Goal: Transaction & Acquisition: Purchase product/service

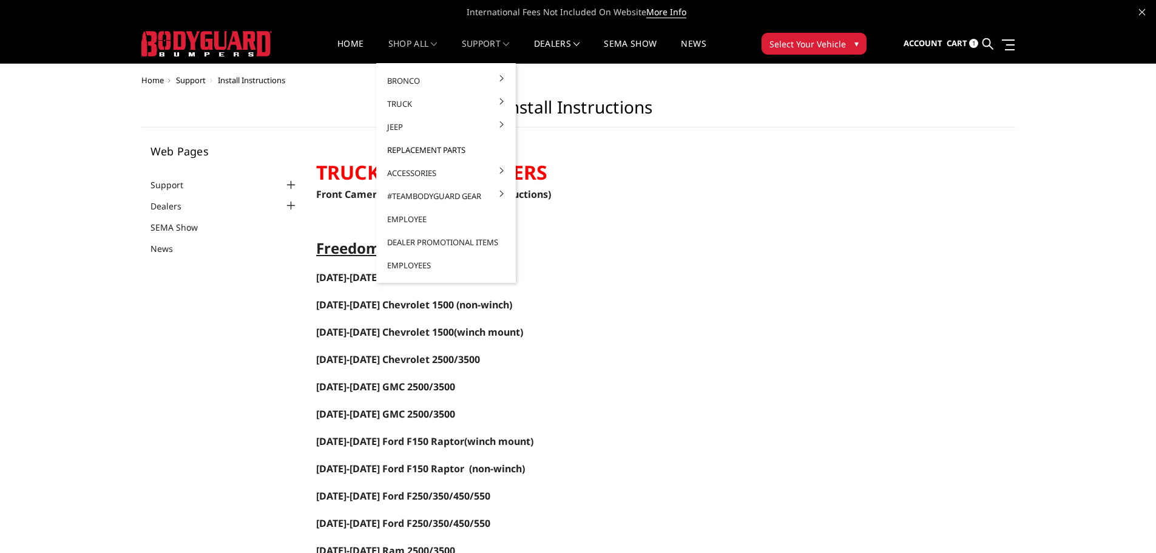
click at [429, 151] on link "Replacement Parts" at bounding box center [446, 149] width 130 height 23
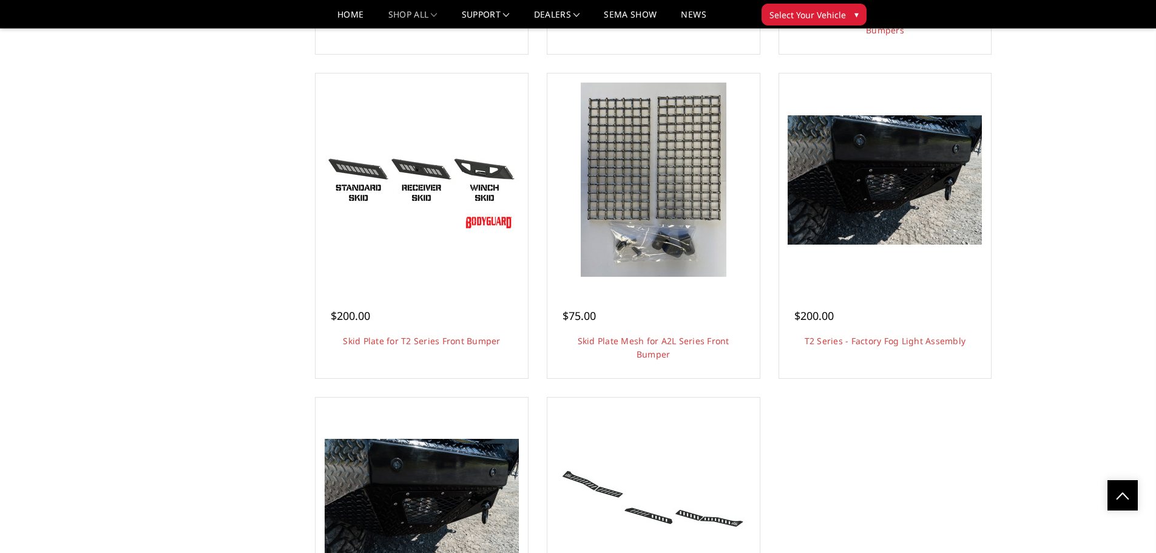
scroll to position [3215, 0]
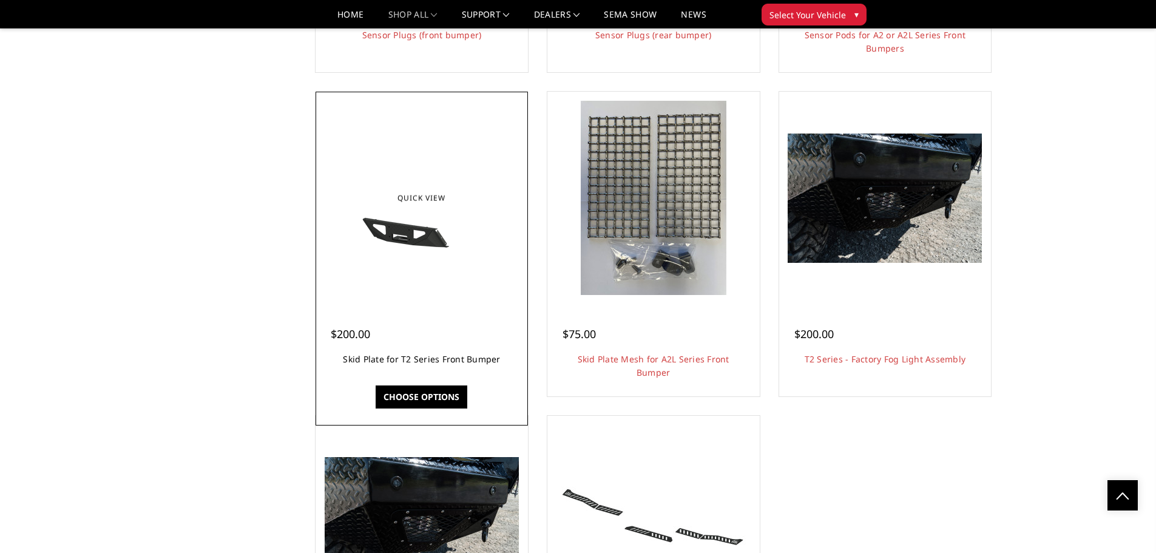
click at [425, 360] on link "Skid Plate for T2 Series Front Bumper" at bounding box center [421, 359] width 157 height 12
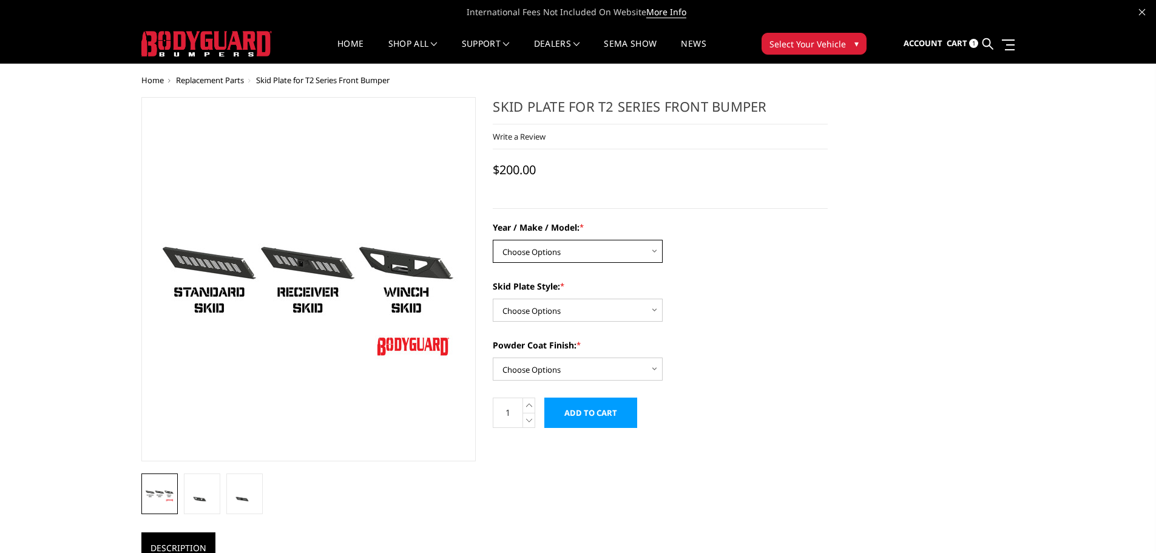
click at [631, 251] on select "Choose Options Chevrolet 19-21 1500 Chevrolet 15-19 2500 / 3500 Chevrolet 20-23…" at bounding box center [578, 251] width 170 height 23
click at [736, 292] on label "Skid Plate Style: *" at bounding box center [660, 286] width 335 height 13
click at [662, 298] on select "Choose Options Standard skid plate Receiver hitch skid plate Winch mount skid p…" at bounding box center [578, 309] width 170 height 23
click at [603, 253] on select "Choose Options Chevrolet 19-21 1500 Chevrolet 15-19 2500 / 3500 Chevrolet 20-23…" at bounding box center [578, 251] width 170 height 23
select select "1710"
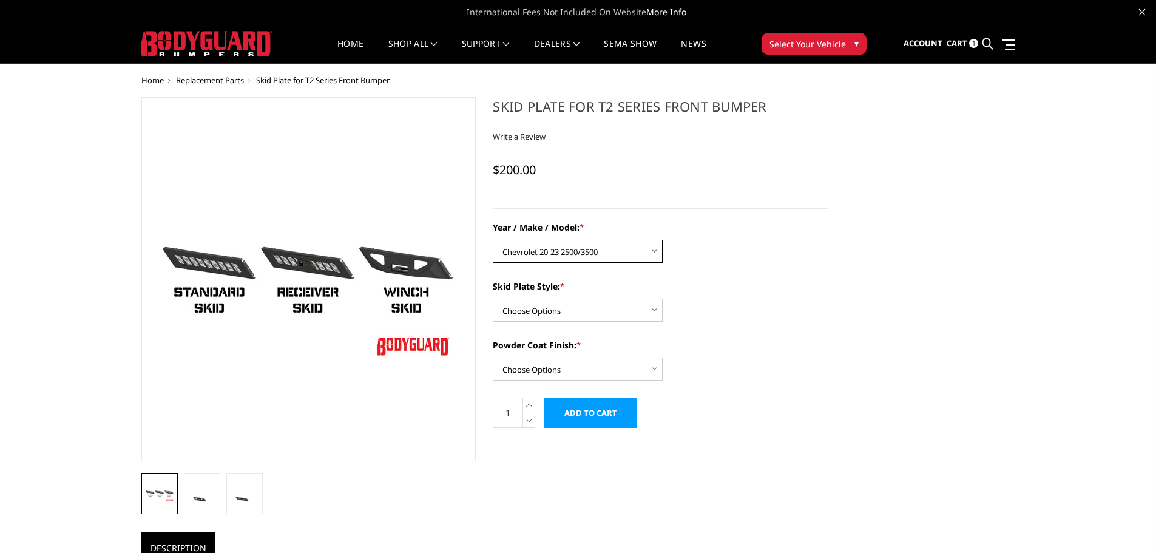
click at [493, 240] on select "Choose Options Chevrolet 19-21 1500 Chevrolet 15-19 2500 / 3500 Chevrolet 20-23…" at bounding box center [578, 251] width 170 height 23
click at [594, 292] on div "Skid Plate Style: * Choose Options Standard skid plate Receiver hitch skid plat…" at bounding box center [660, 301] width 335 height 42
click at [594, 310] on select "Choose Options Standard skid plate Receiver hitch skid plate Winch mount skid p…" at bounding box center [578, 309] width 170 height 23
select select "1325"
click at [493, 298] on select "Choose Options Standard skid plate Receiver hitch skid plate Winch mount skid p…" at bounding box center [578, 309] width 170 height 23
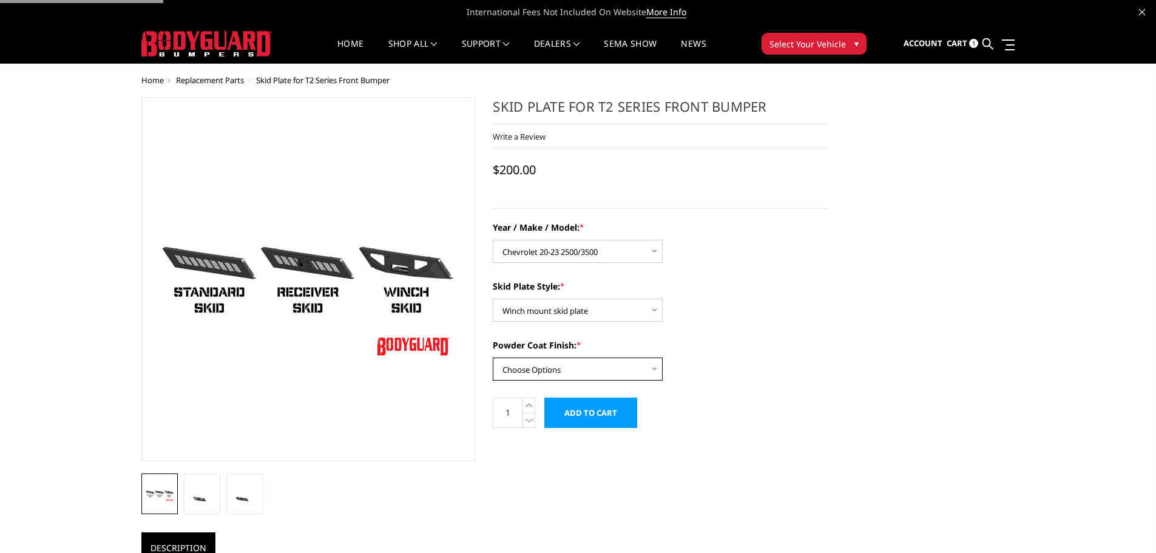
click at [590, 371] on select "Choose Options Bare metal Gloss Black Powder Coat Texture Black Powder Coat" at bounding box center [578, 368] width 170 height 23
